Goal: Check status: Check status

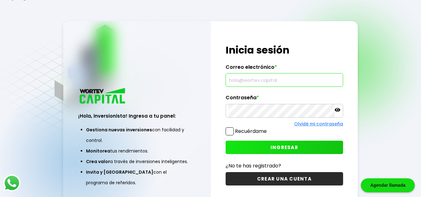
click at [275, 80] on input "text" at bounding box center [285, 80] width 112 height 13
type input "[EMAIL_ADDRESS][DOMAIN_NAME]"
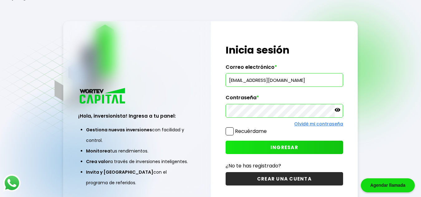
click at [313, 147] on button "INGRESAR" at bounding box center [285, 147] width 118 height 13
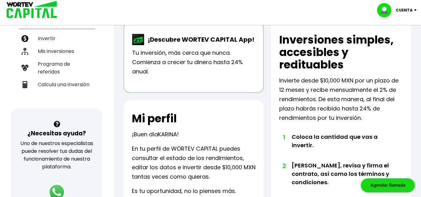
scroll to position [114, 0]
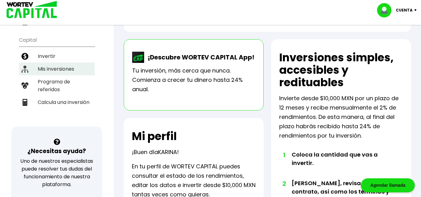
click at [49, 71] on li "Mis inversiones" at bounding box center [57, 69] width 76 height 13
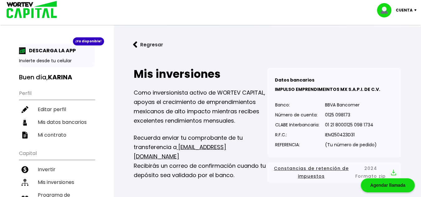
scroll to position [172, 0]
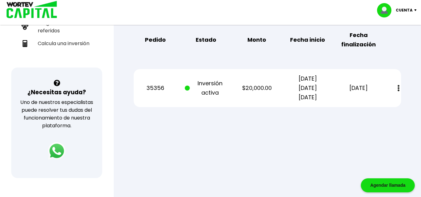
click at [399, 90] on img at bounding box center [399, 88] width 2 height 7
click at [199, 88] on p "Inversión activa" at bounding box center [206, 88] width 43 height 19
click at [400, 91] on button at bounding box center [399, 88] width 9 height 13
